Goal: Task Accomplishment & Management: Complete application form

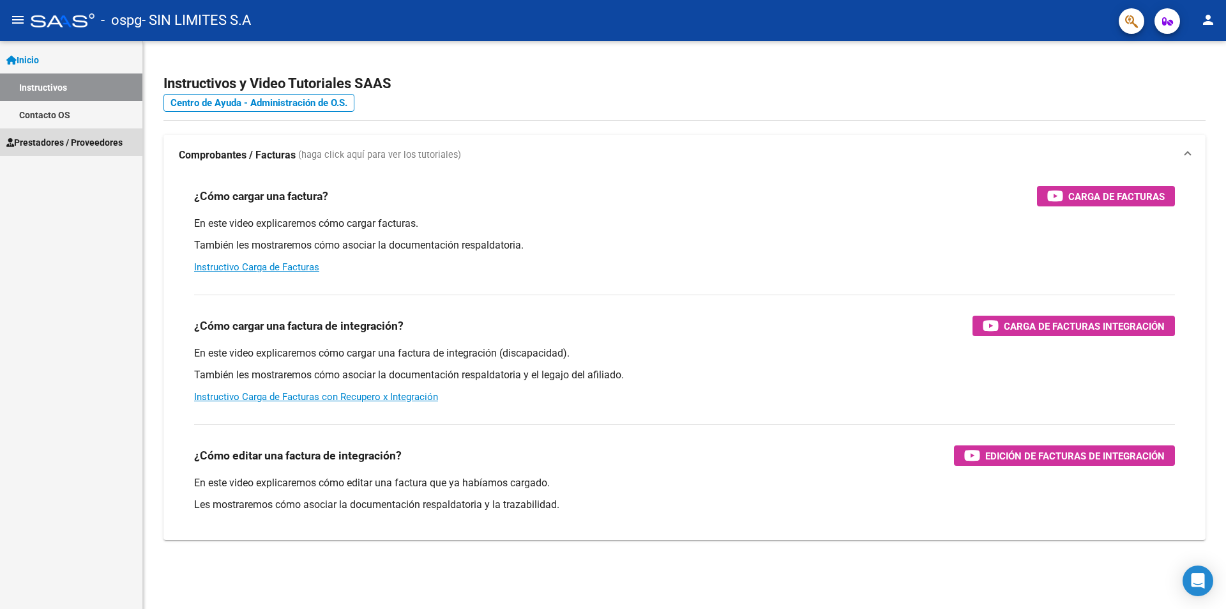
click at [87, 146] on span "Prestadores / Proveedores" at bounding box center [64, 142] width 116 height 14
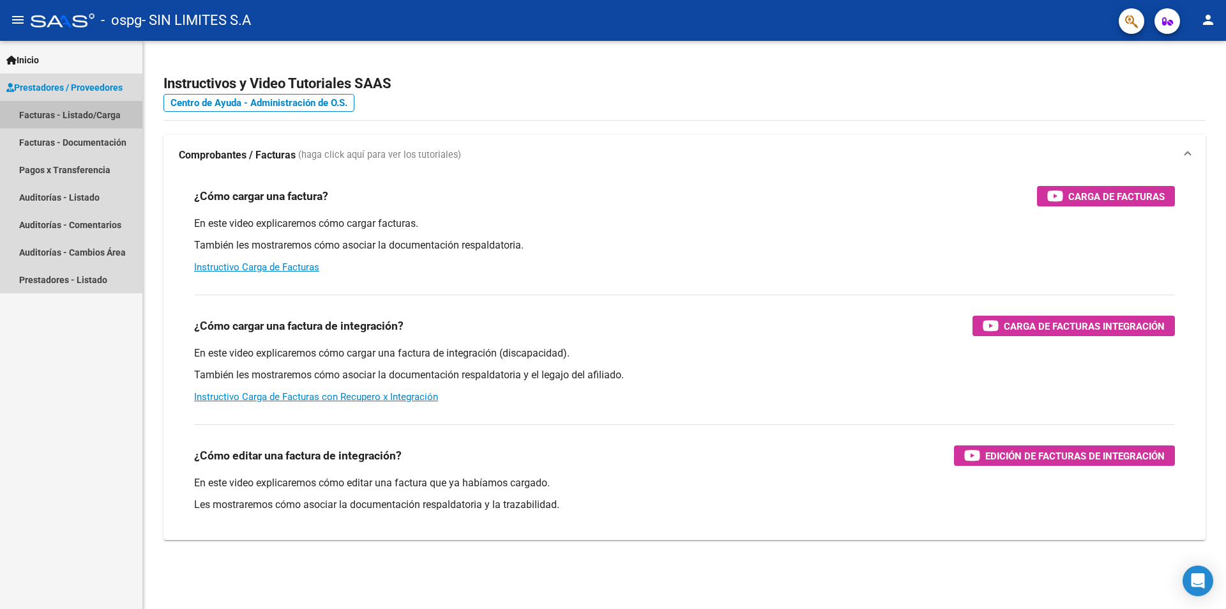
click at [110, 118] on link "Facturas - Listado/Carga" at bounding box center [71, 114] width 142 height 27
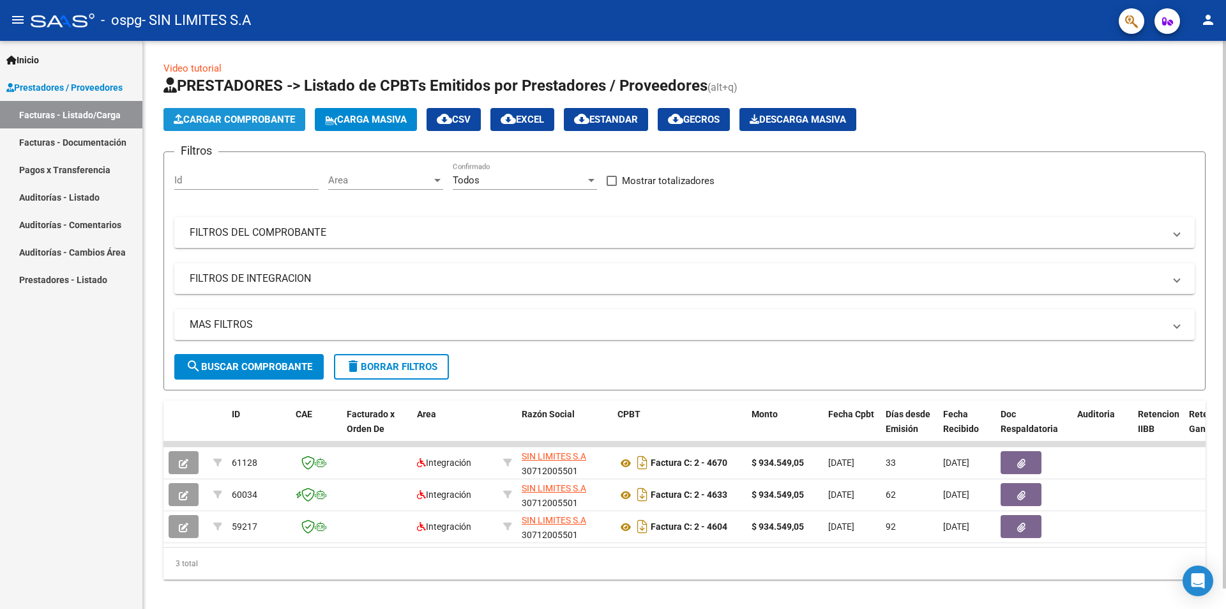
click at [256, 124] on span "Cargar Comprobante" at bounding box center [234, 119] width 121 height 11
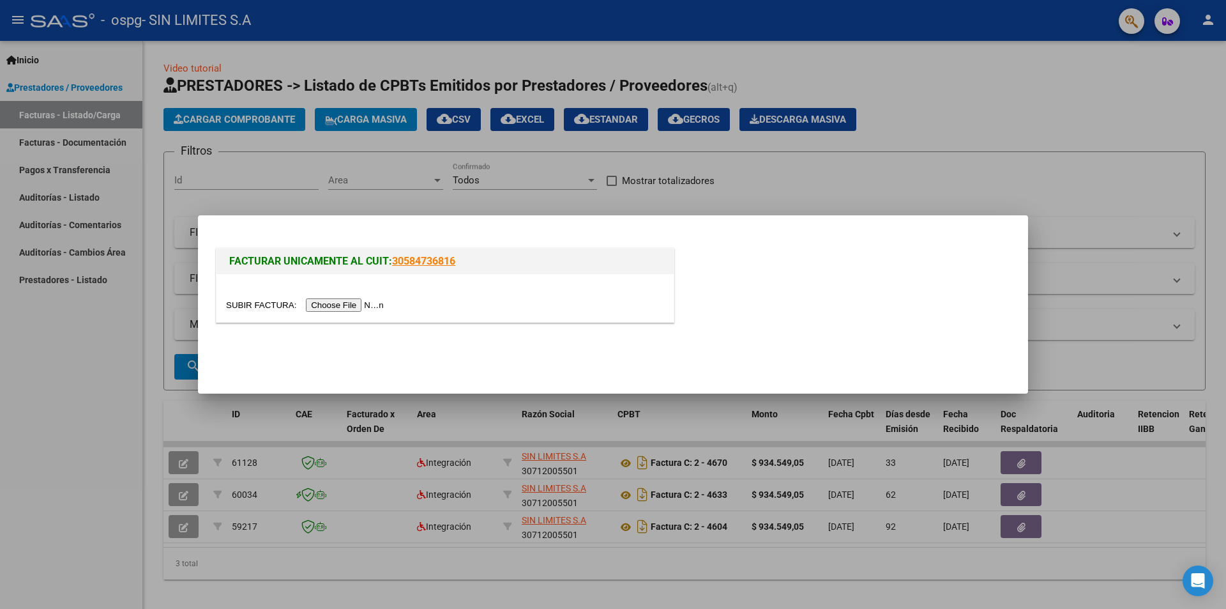
click at [344, 305] on input "file" at bounding box center [307, 304] width 162 height 13
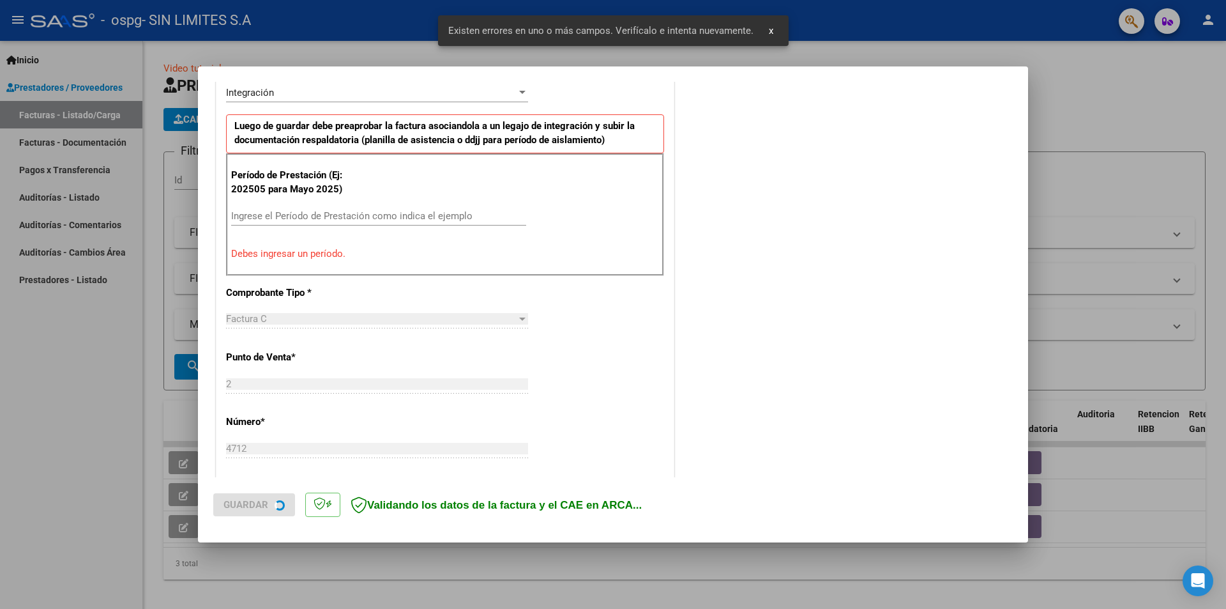
scroll to position [426, 0]
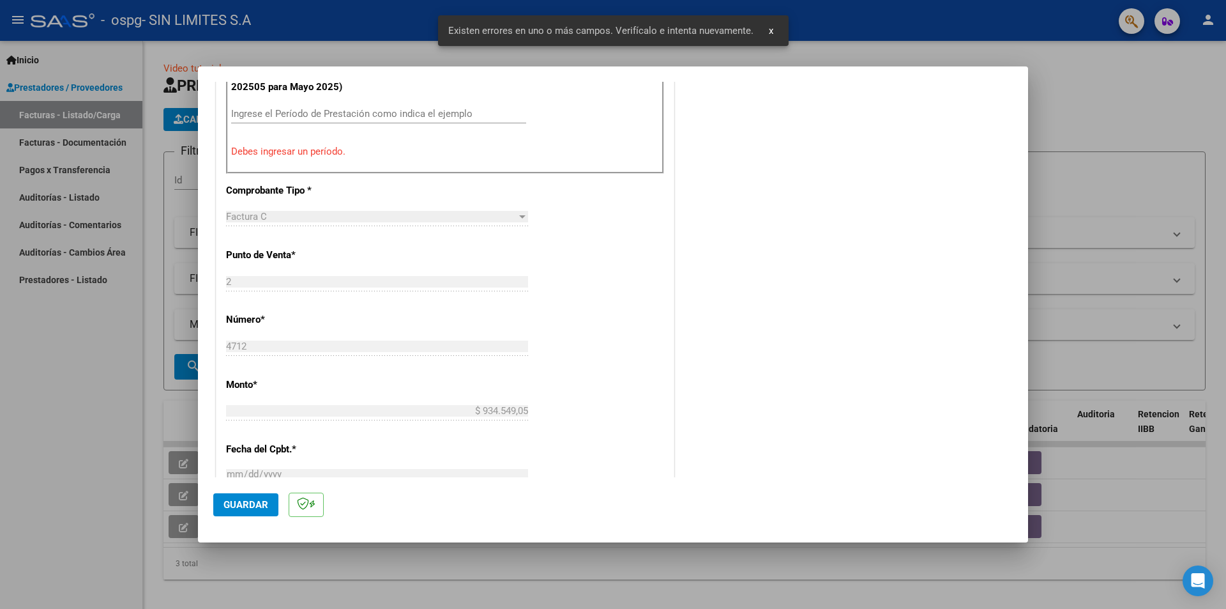
click at [411, 104] on div "Ingrese el Período de Prestación como indica el ejemplo" at bounding box center [378, 113] width 295 height 19
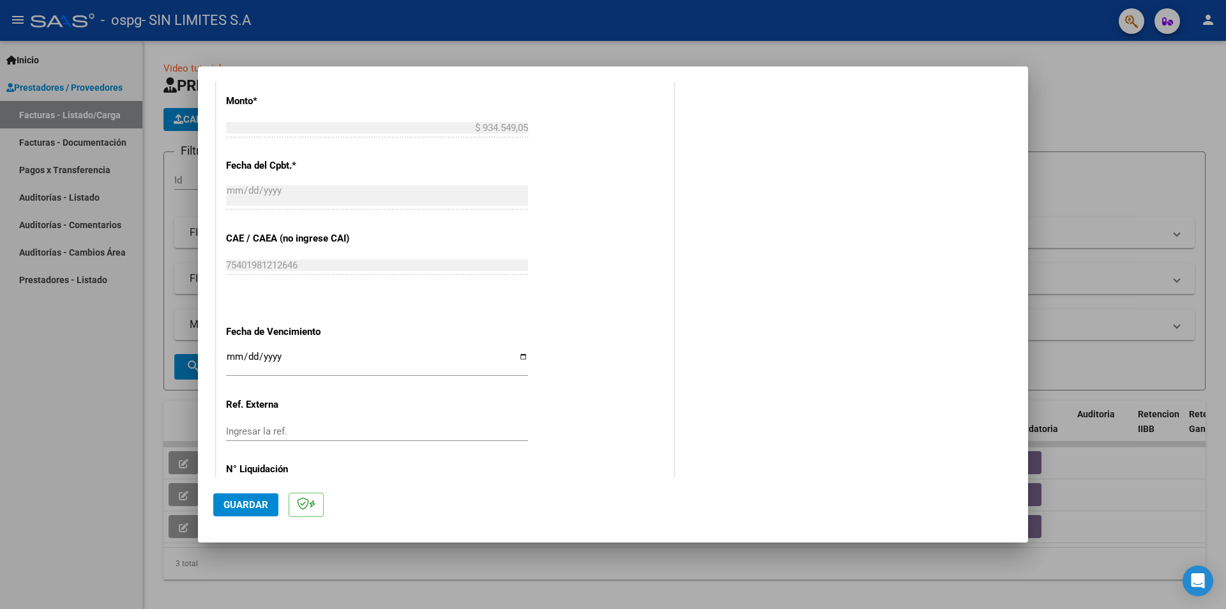
scroll to position [729, 0]
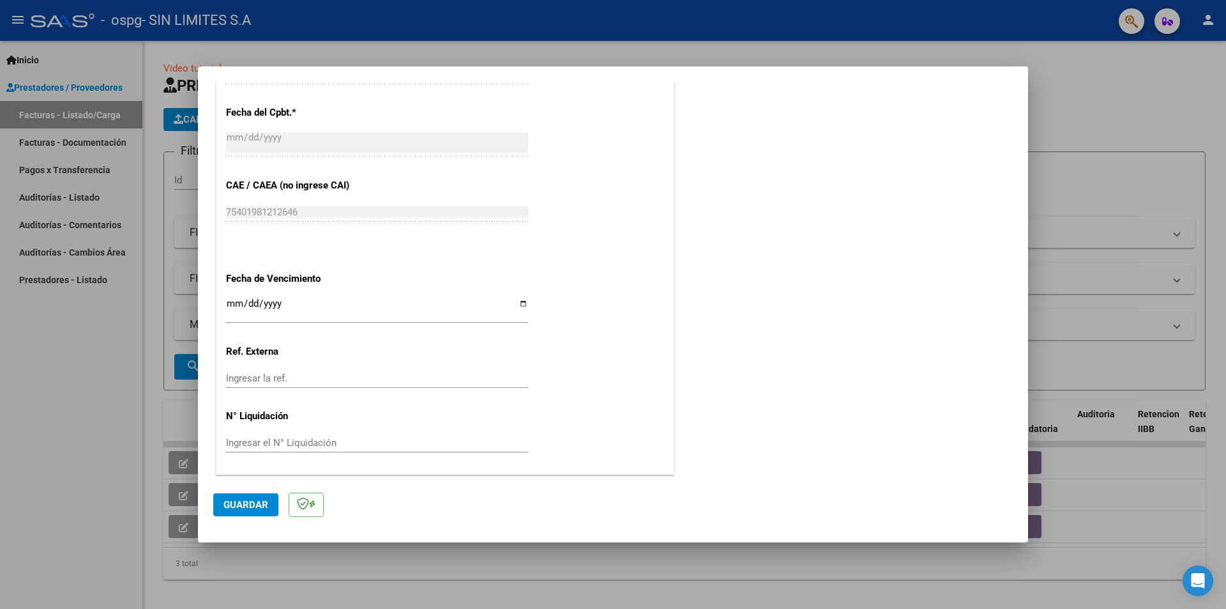
type input "202509"
click at [249, 500] on span "Guardar" at bounding box center [246, 504] width 45 height 11
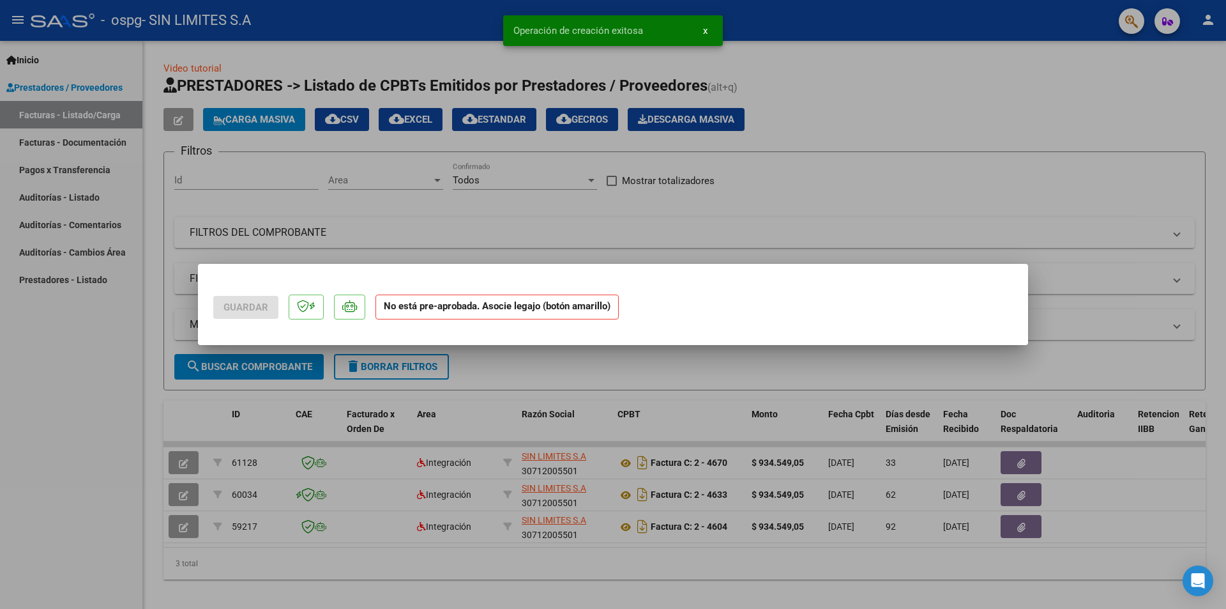
scroll to position [0, 0]
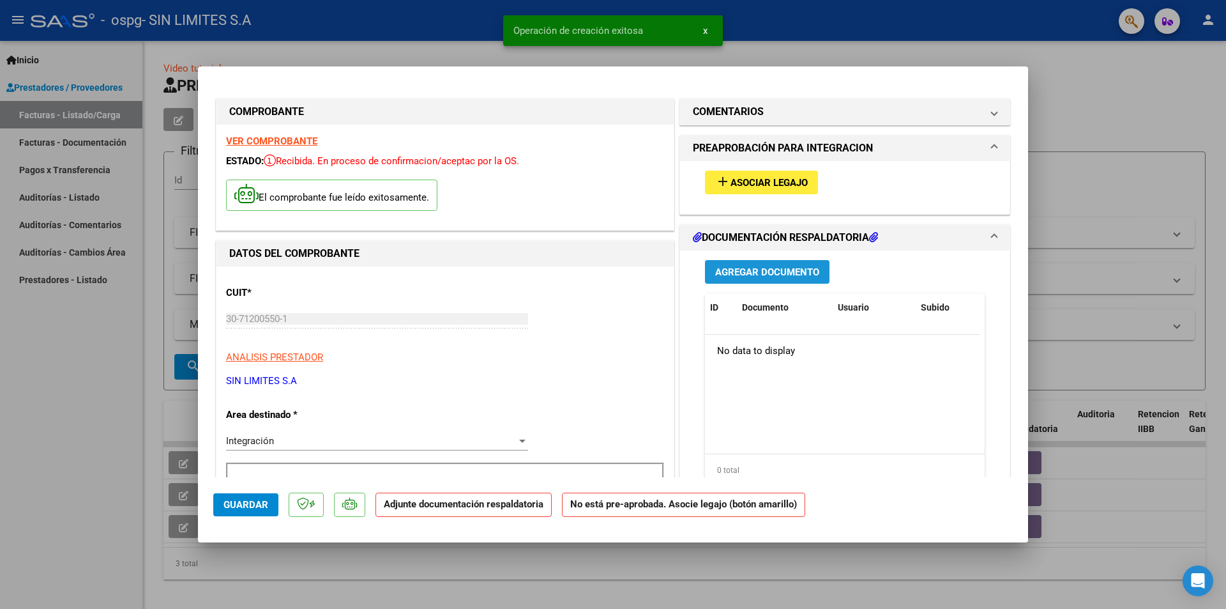
click at [785, 276] on span "Agregar Documento" at bounding box center [767, 271] width 104 height 11
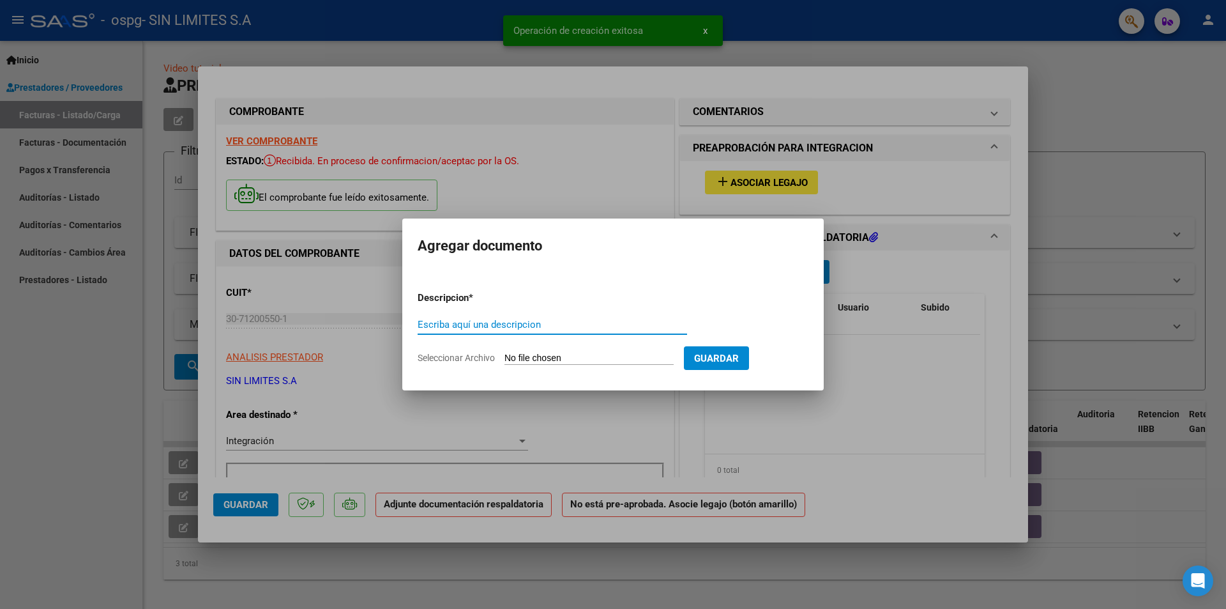
click at [543, 325] on input "Escriba aquí una descripcion" at bounding box center [553, 324] width 270 height 11
type input "adjunto"
click at [519, 361] on input "Seleccionar Archivo" at bounding box center [589, 359] width 169 height 12
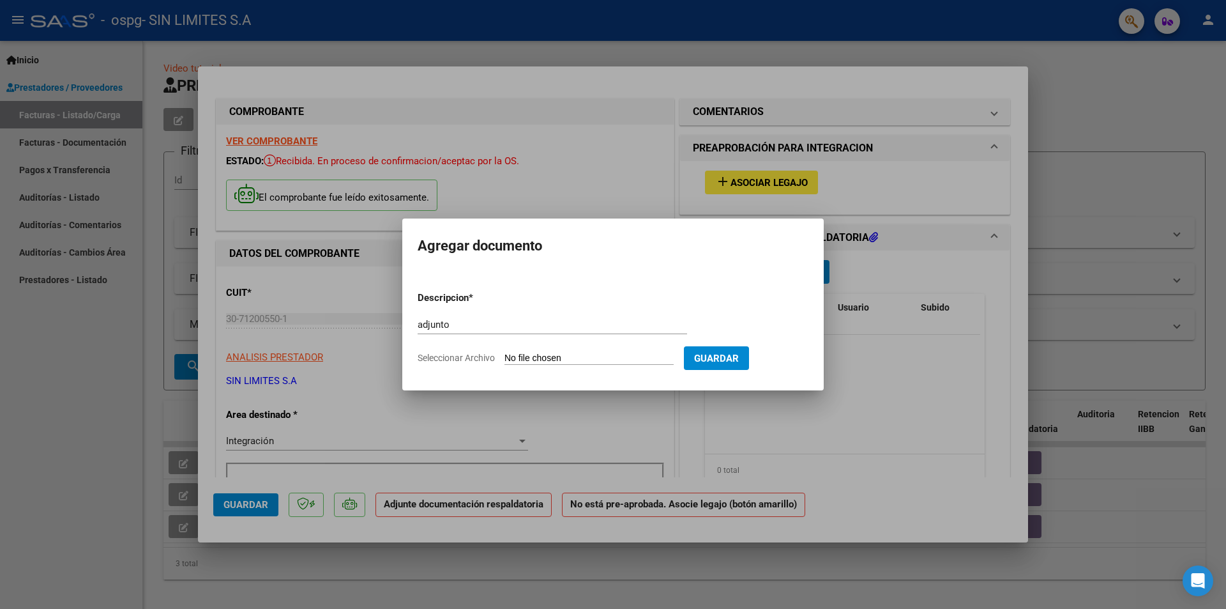
type input "C:\fakepath\OSPG [PERSON_NAME].pdf"
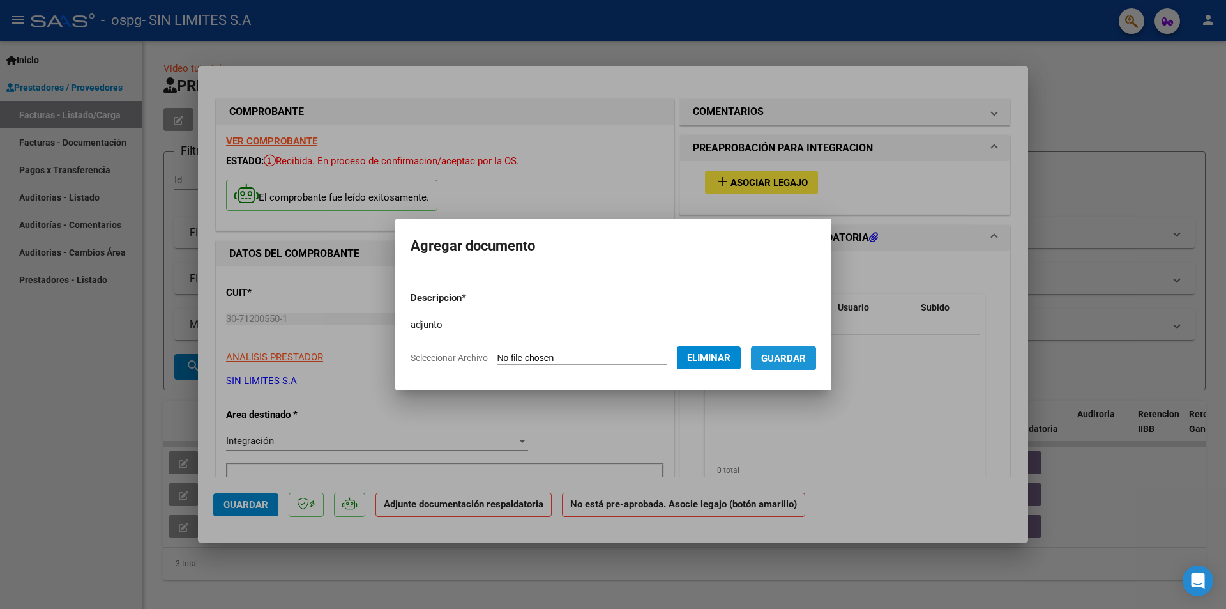
click at [771, 361] on span "Guardar" at bounding box center [783, 358] width 45 height 11
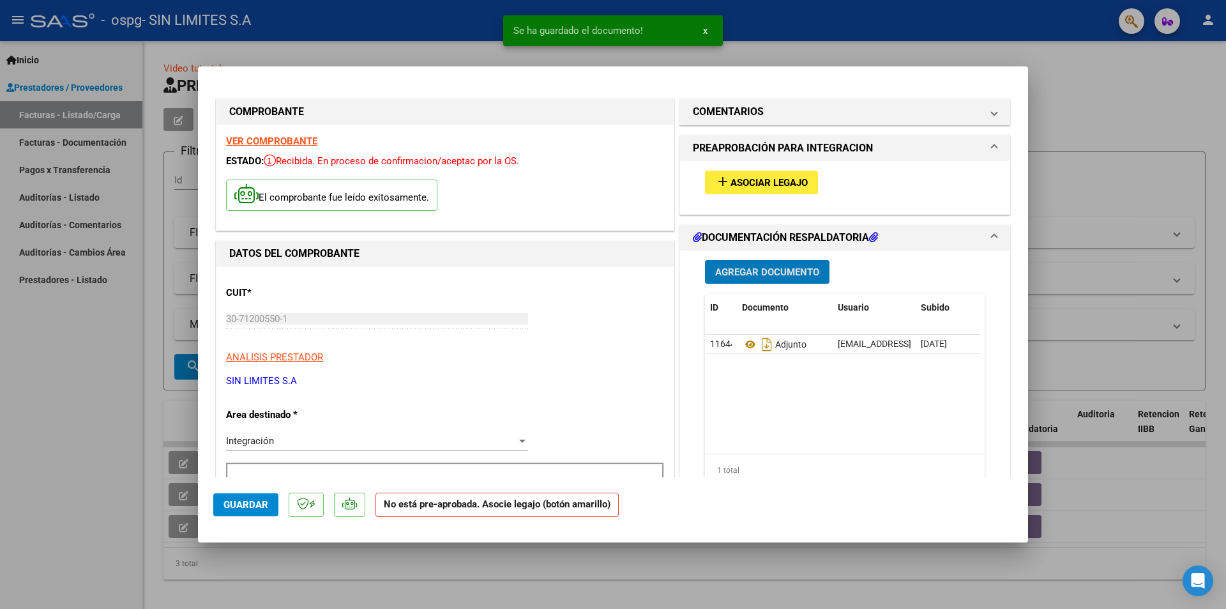
click at [765, 183] on span "Asociar Legajo" at bounding box center [769, 182] width 77 height 11
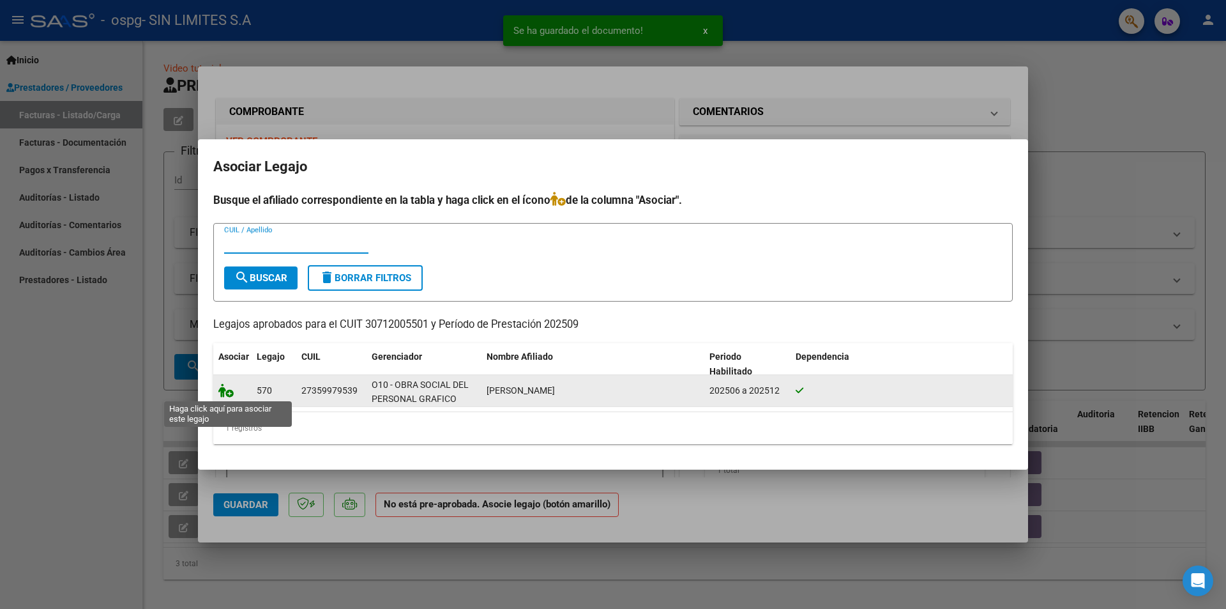
click at [226, 393] on icon at bounding box center [225, 390] width 15 height 14
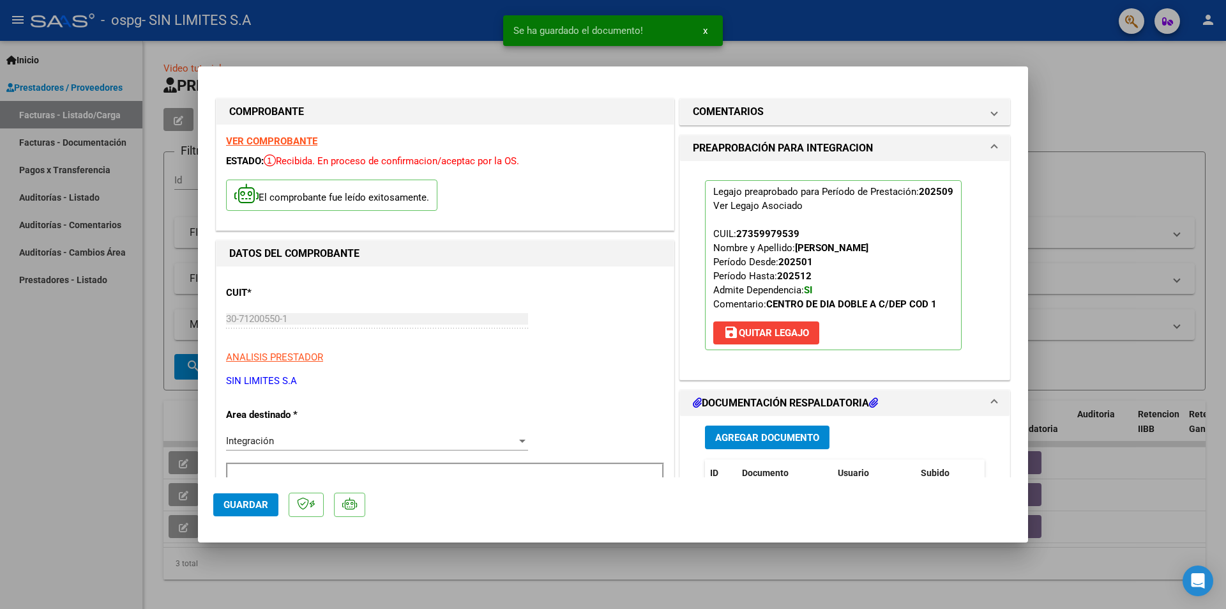
click at [260, 503] on span "Guardar" at bounding box center [246, 504] width 45 height 11
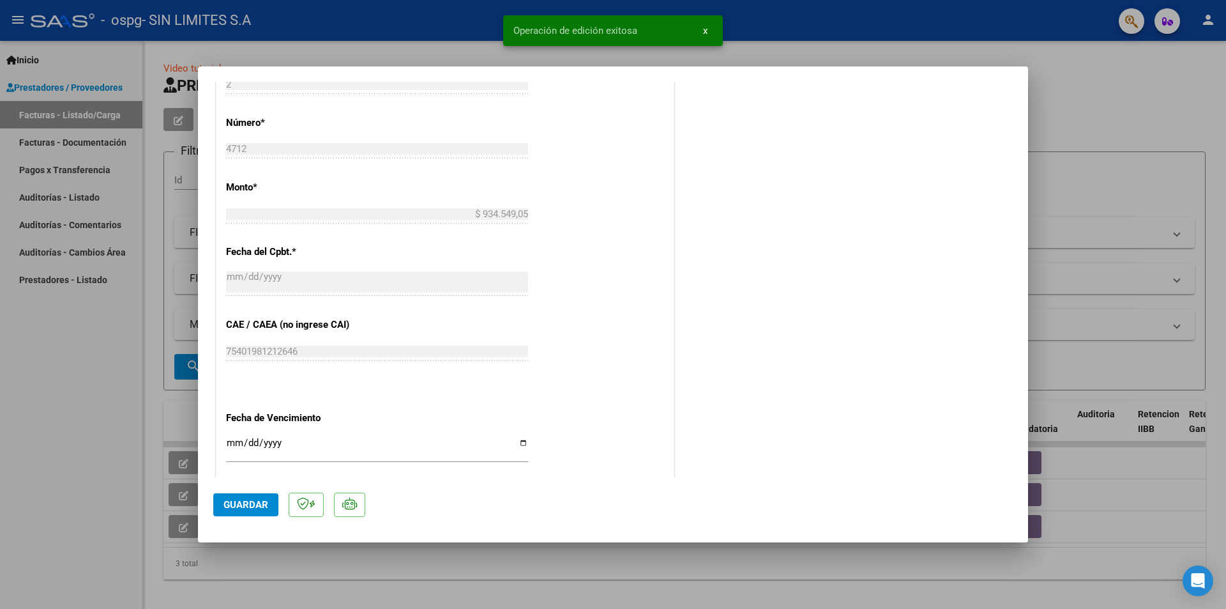
scroll to position [639, 0]
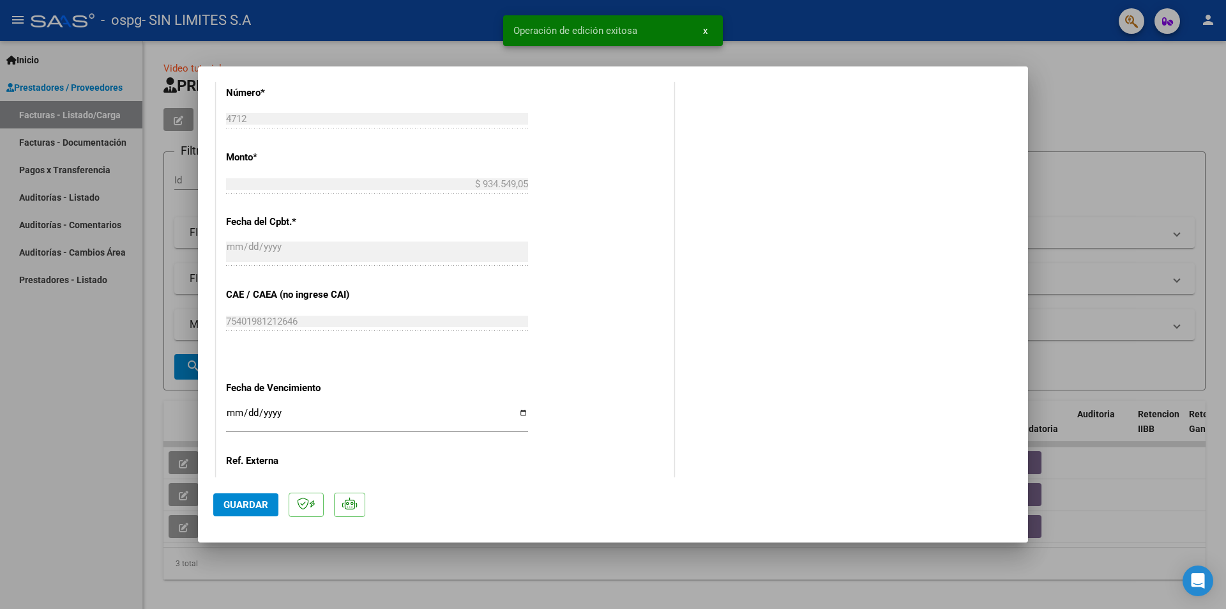
click at [236, 499] on span "Guardar" at bounding box center [246, 504] width 45 height 11
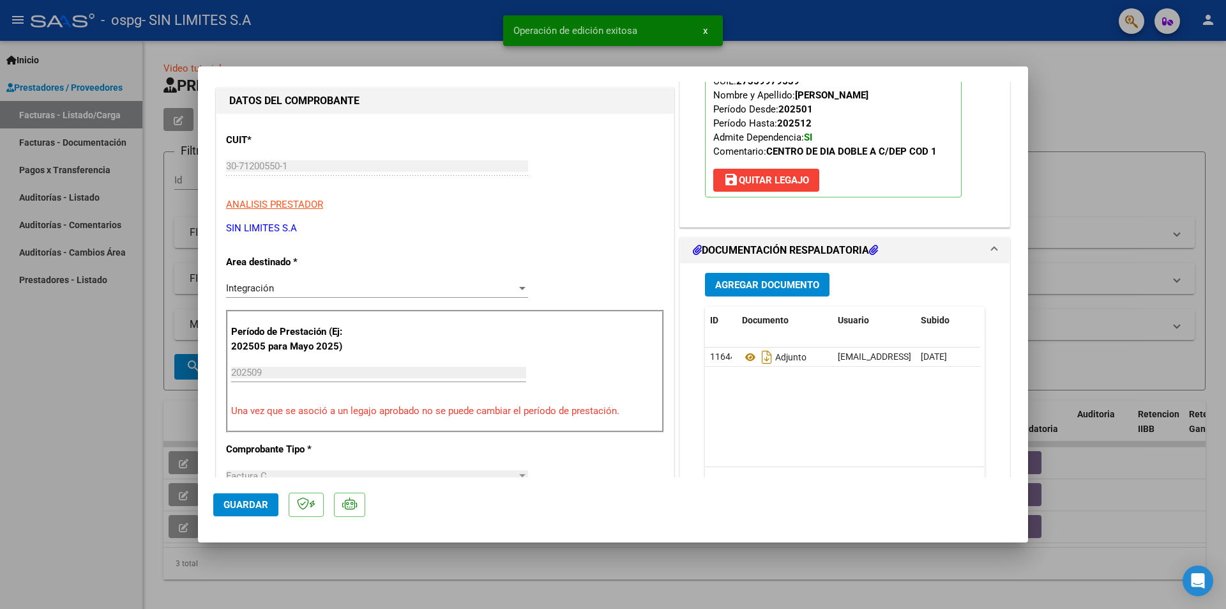
scroll to position [0, 0]
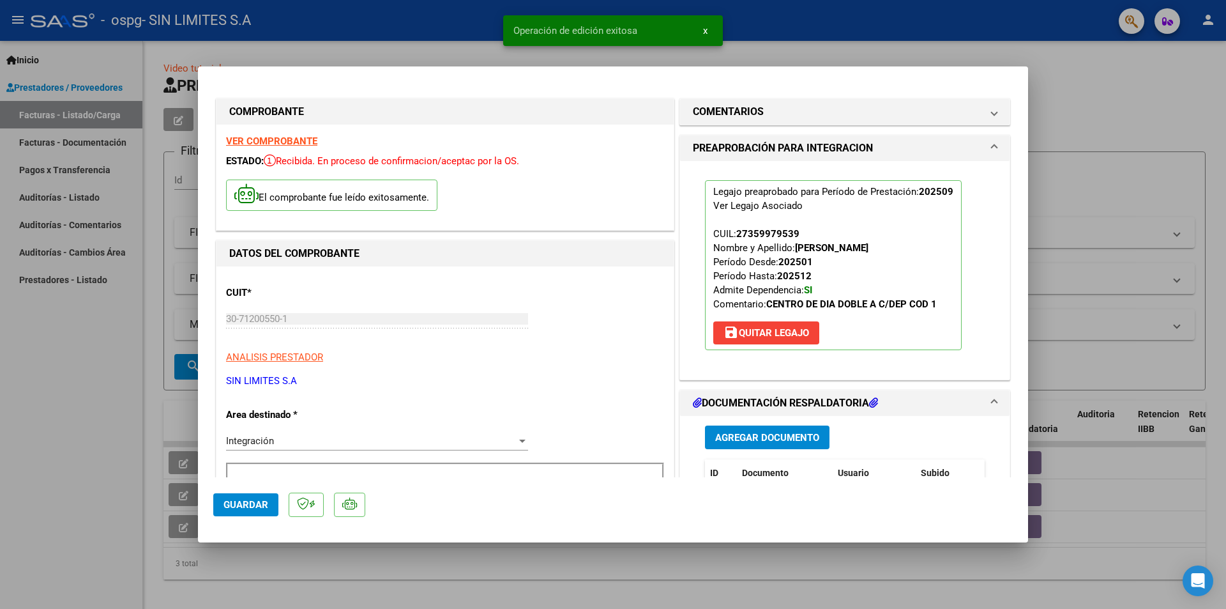
click at [1080, 97] on div at bounding box center [613, 304] width 1226 height 609
type input "$ 0,00"
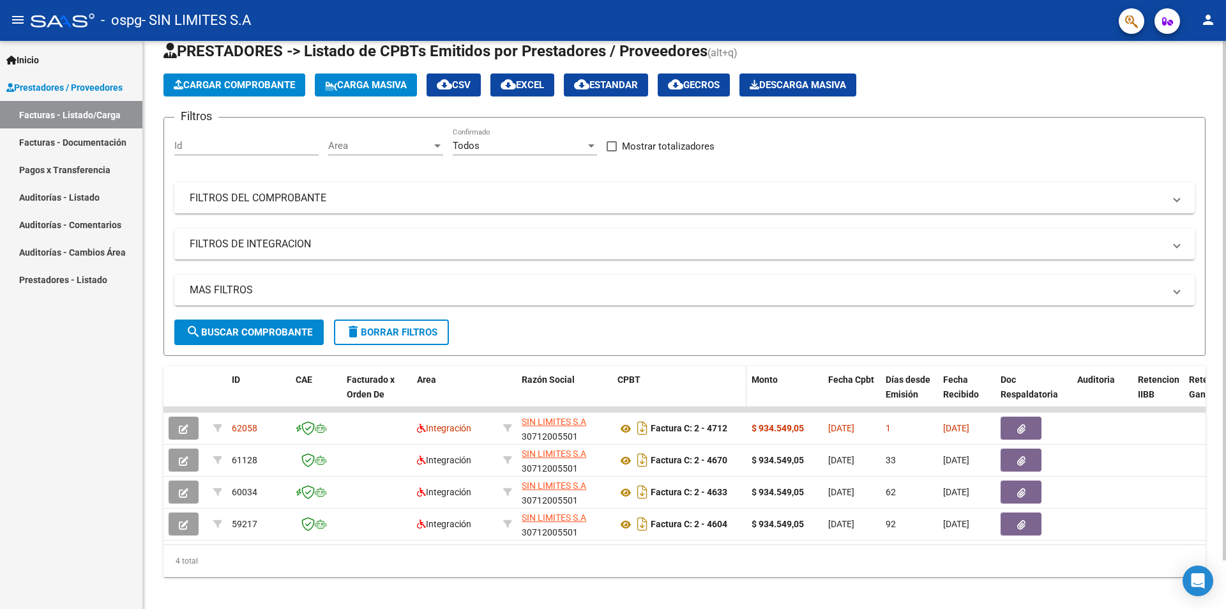
scroll to position [53, 0]
